Goal: Task Accomplishment & Management: Use online tool/utility

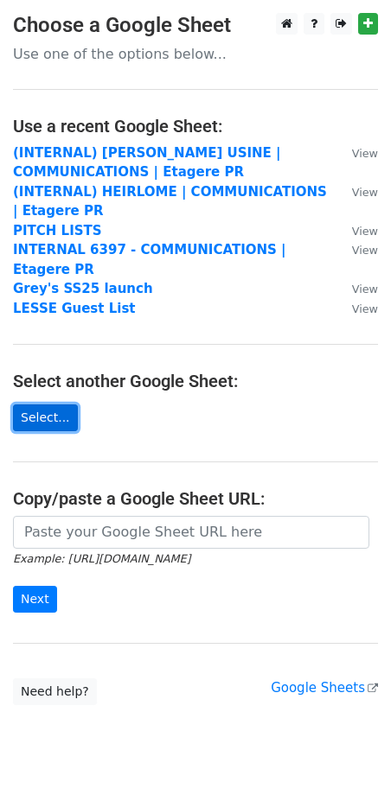
click at [32, 404] on link "Select..." at bounding box center [45, 417] width 65 height 27
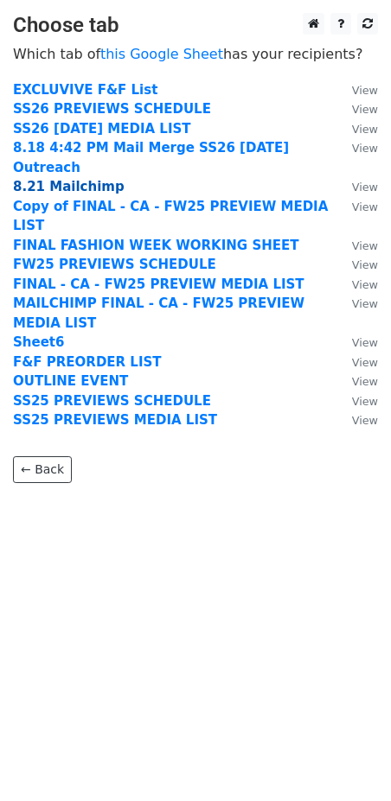
click at [50, 179] on strong "8.21 Mailchimp" at bounding box center [68, 187] width 111 height 16
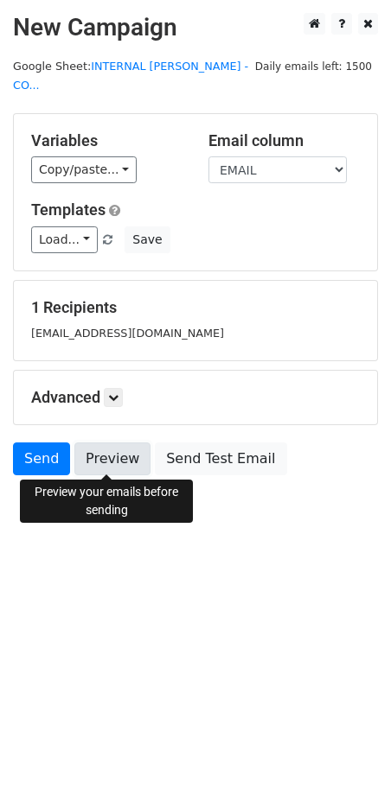
click at [109, 459] on link "Preview" at bounding box center [112, 458] width 76 height 33
